Goal: Contribute content: Contribute content

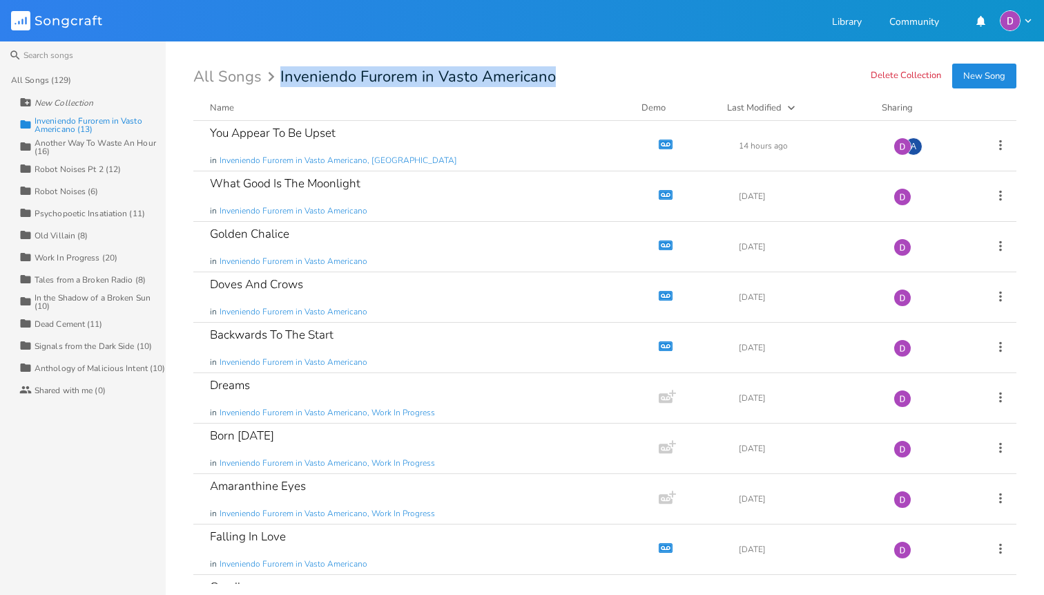
drag, startPoint x: 563, startPoint y: 76, endPoint x: 277, endPoint y: 83, distance: 286.7
click at [277, 83] on div "All Songs Inveniendo Furorem in Vasto Americano" at bounding box center [604, 76] width 823 height 15
copy div "Inveniendo Furorem in Vasto Americano"
click at [988, 78] on button "New Song" at bounding box center [984, 76] width 64 height 25
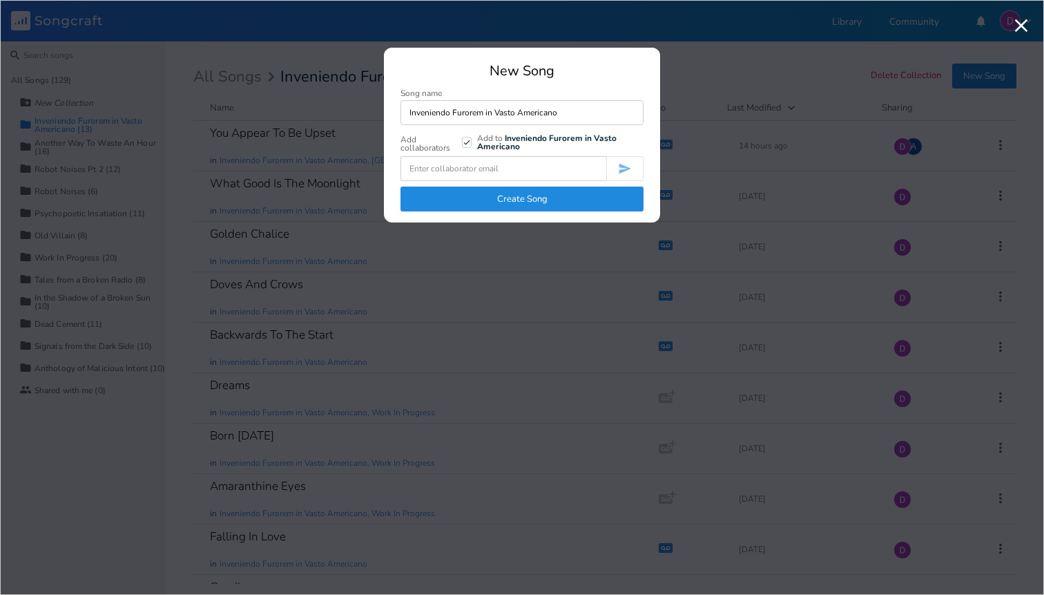
type input "Inveniendo Furorem in Vasto Americano"
click at [519, 195] on button "Create Song" at bounding box center [522, 198] width 243 height 25
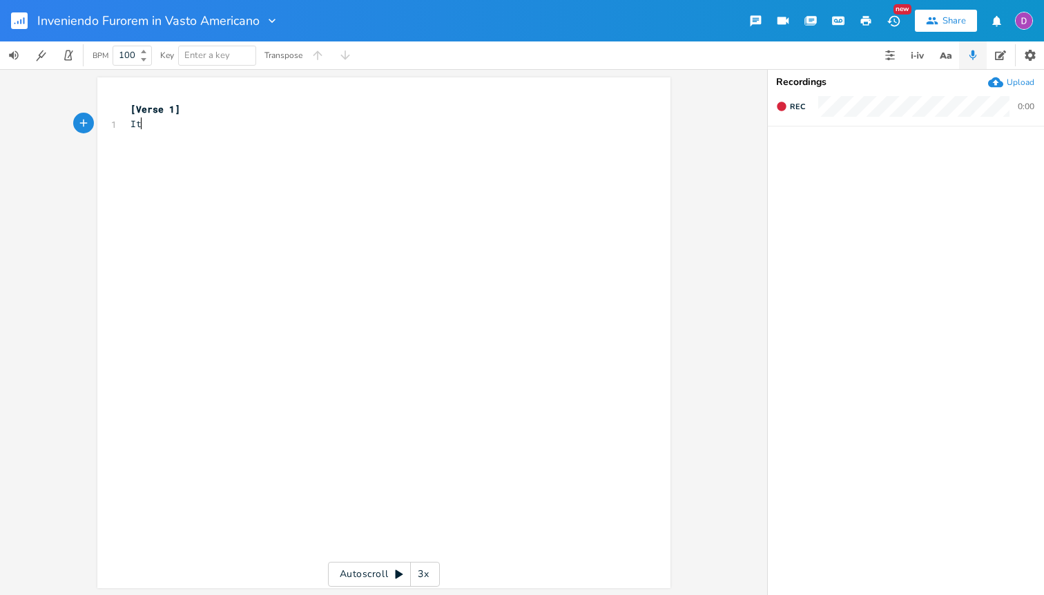
scroll to position [0, 5]
type textarea "Its"
type textarea "'s getting darker"
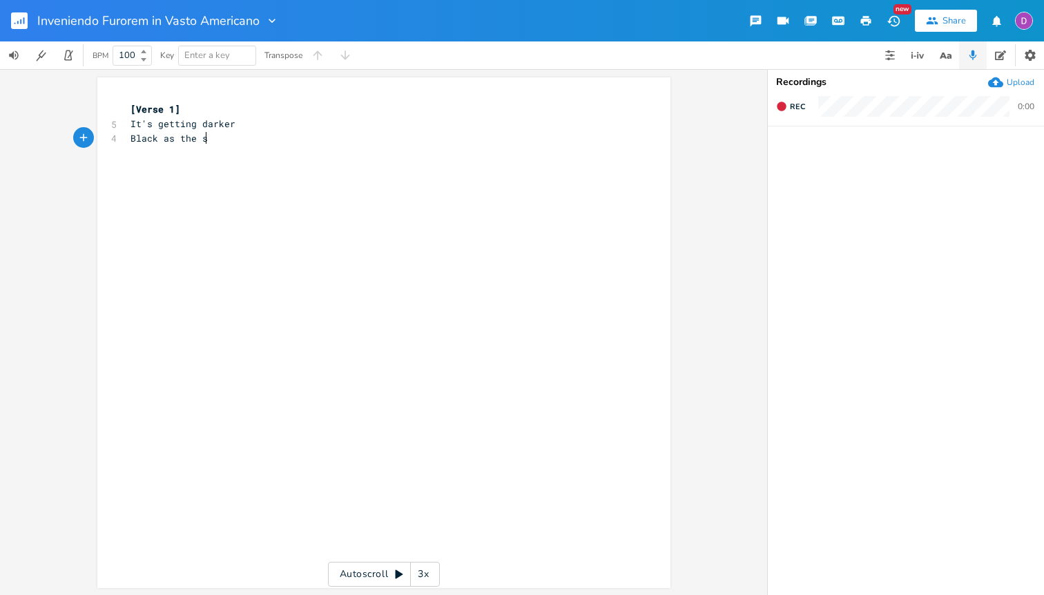
type textarea "Black as the sun"
type textarea "moon"
type textarea "As a"
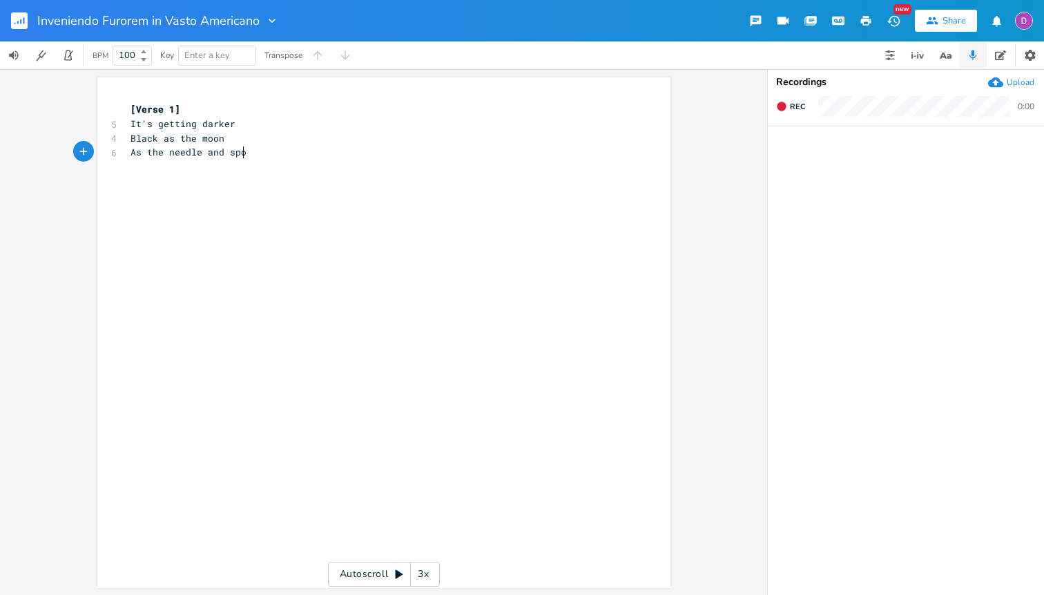
type textarea "the needle and spoon"
type textarea "The wretched"
type textarea "Zombies crawl from the cracks in the pavement"
